Goal: Information Seeking & Learning: Learn about a topic

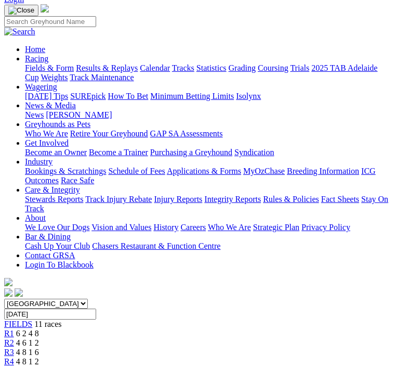
scroll to position [68, 0]
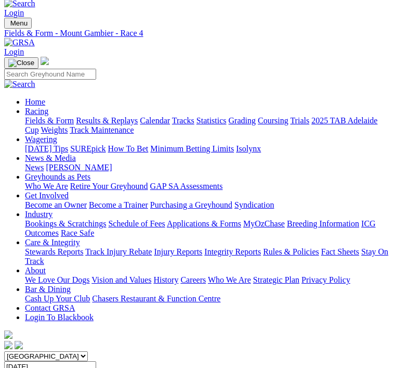
scroll to position [0, 0]
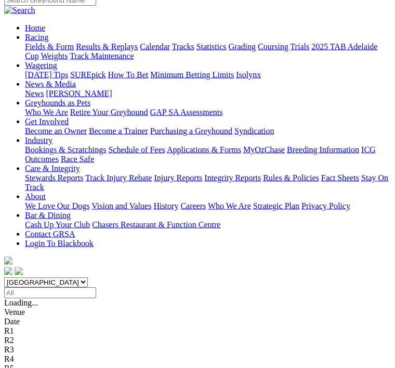
scroll to position [90, 0]
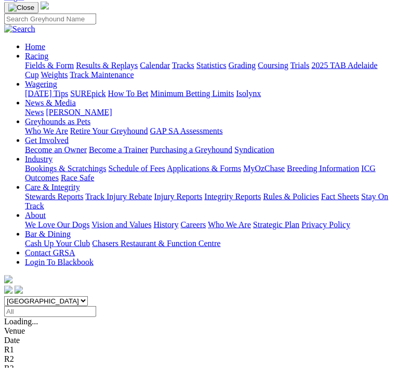
scroll to position [72, 0]
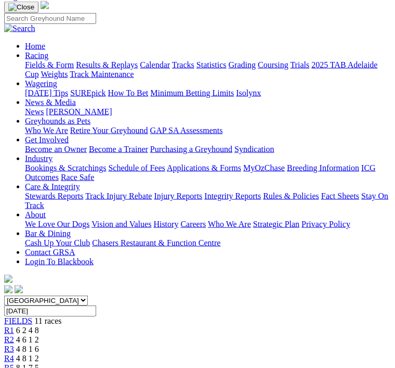
scroll to position [72, 0]
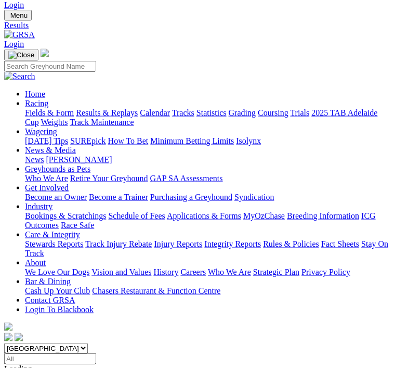
scroll to position [24, 0]
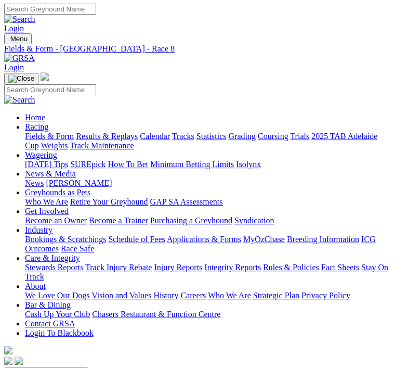
scroll to position [90, 0]
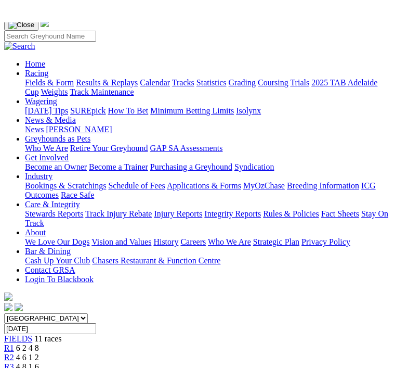
scroll to position [0, 0]
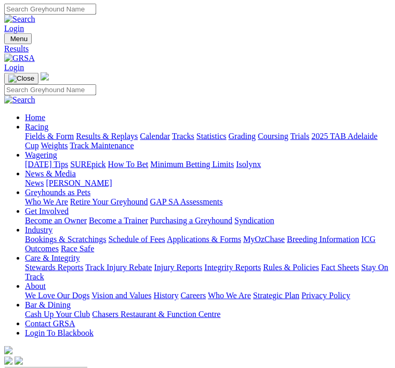
scroll to position [56, 0]
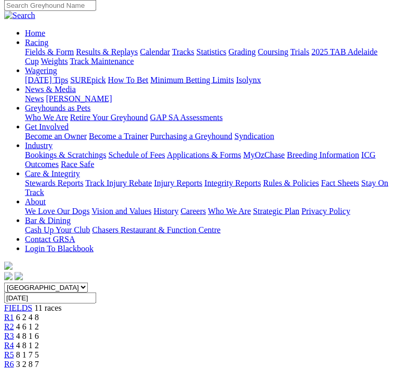
scroll to position [88, 0]
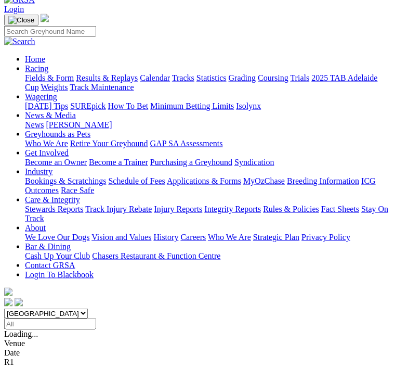
scroll to position [59, 0]
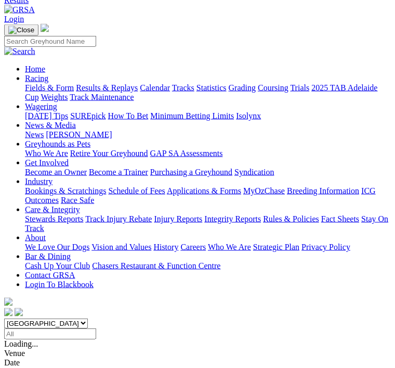
scroll to position [51, 0]
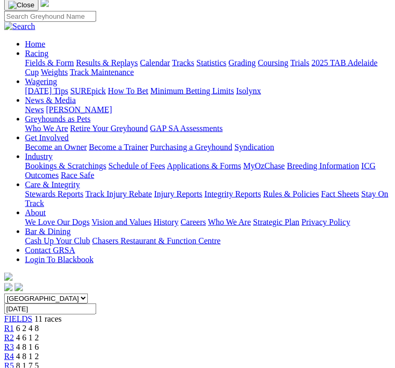
scroll to position [72, 0]
